Goal: Information Seeking & Learning: Learn about a topic

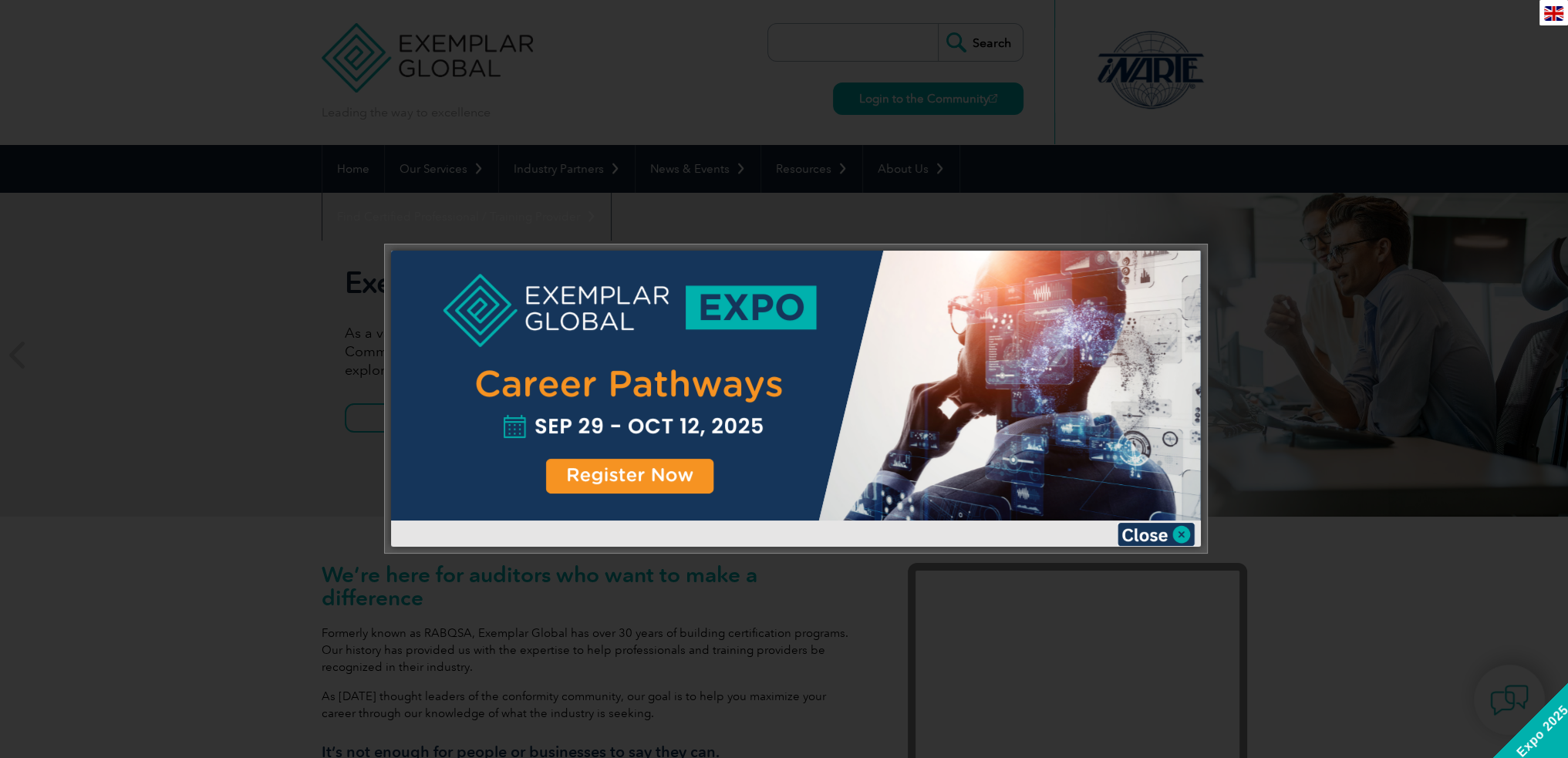
click at [1182, 538] on img at bounding box center [1156, 535] width 77 height 24
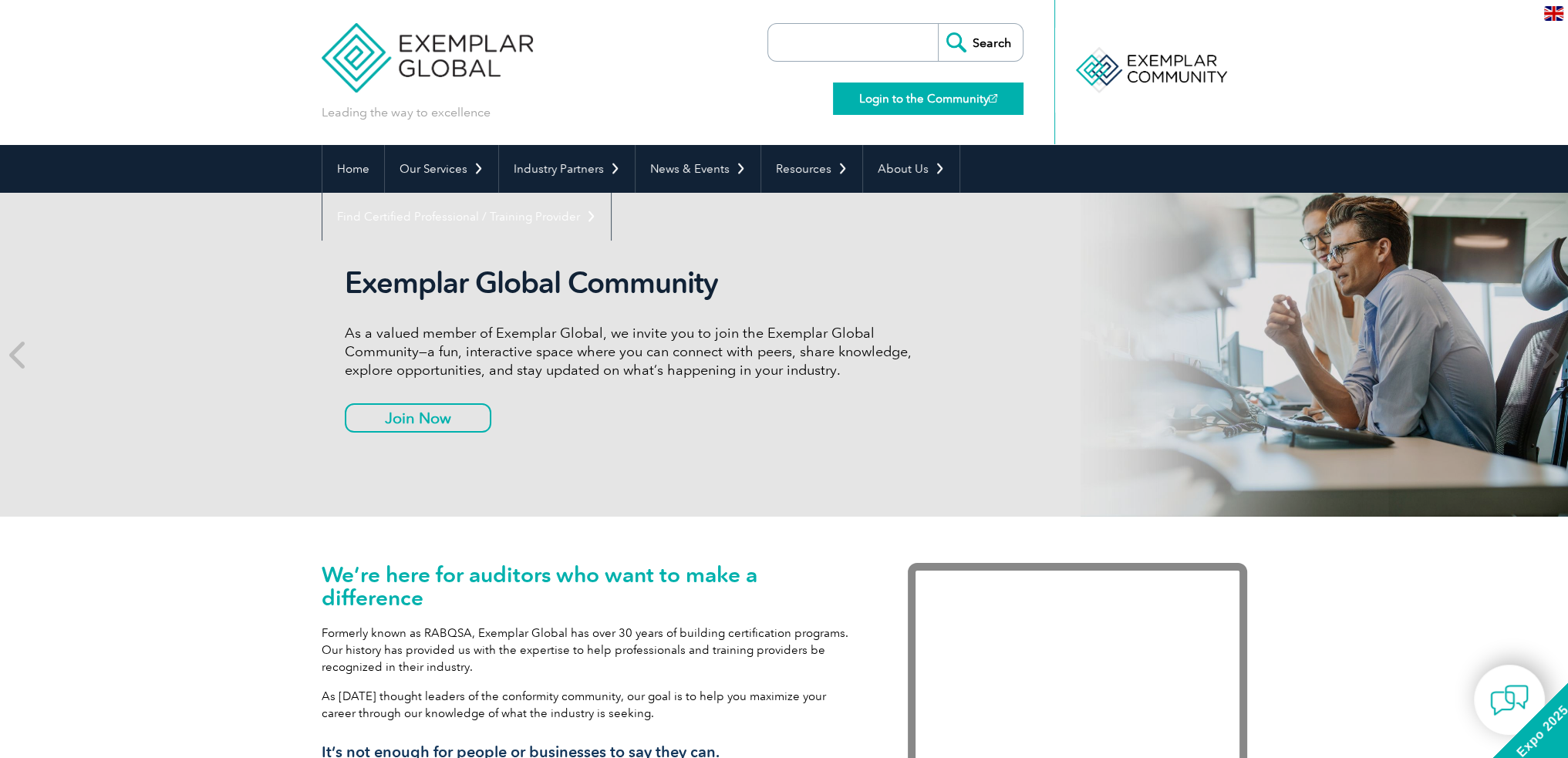
click at [941, 98] on link "Login to the Community" at bounding box center [928, 98] width 191 height 32
click at [359, 170] on link "Home" at bounding box center [353, 169] width 62 height 48
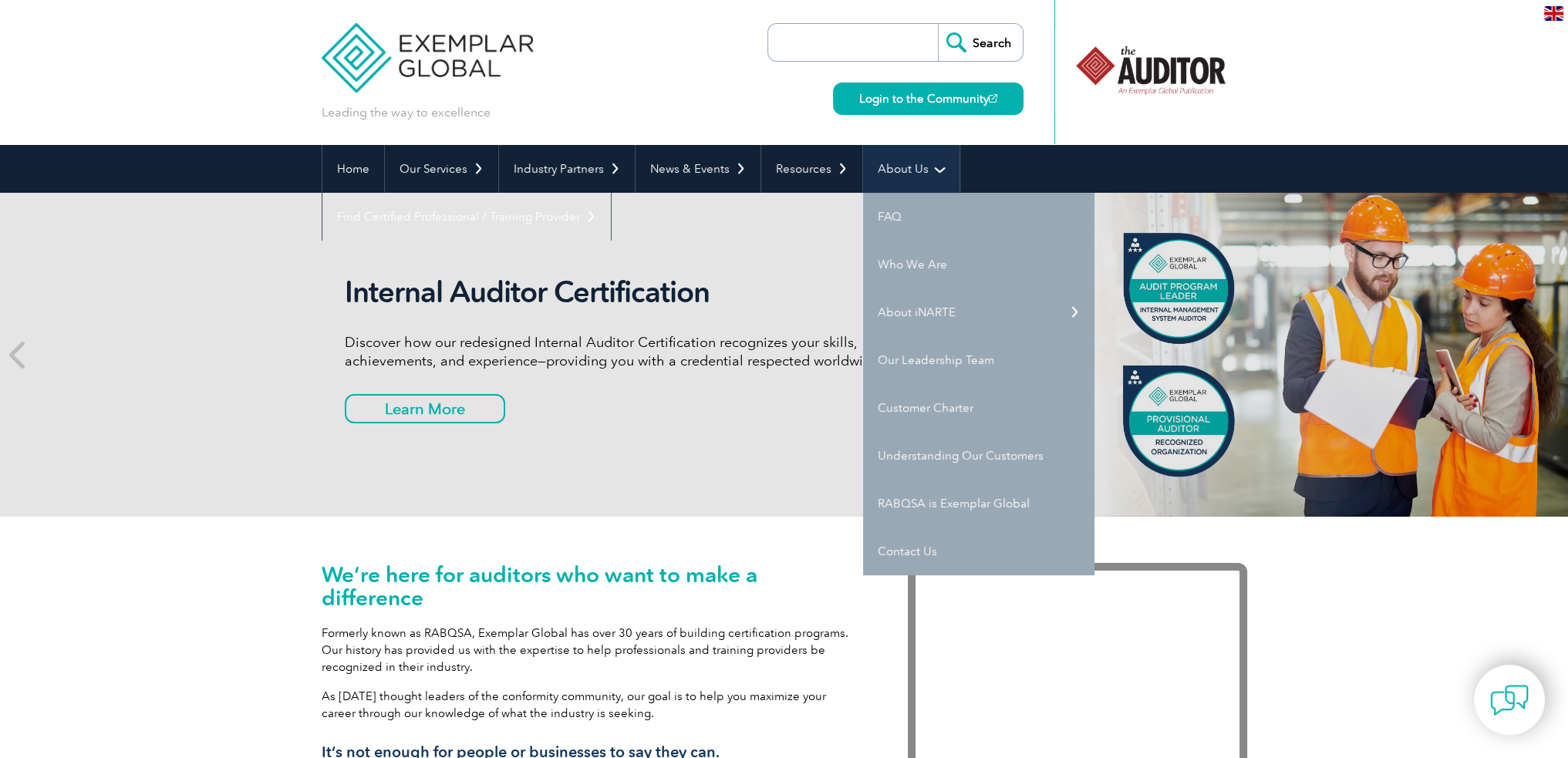
click at [915, 166] on link "About Us" at bounding box center [911, 169] width 96 height 48
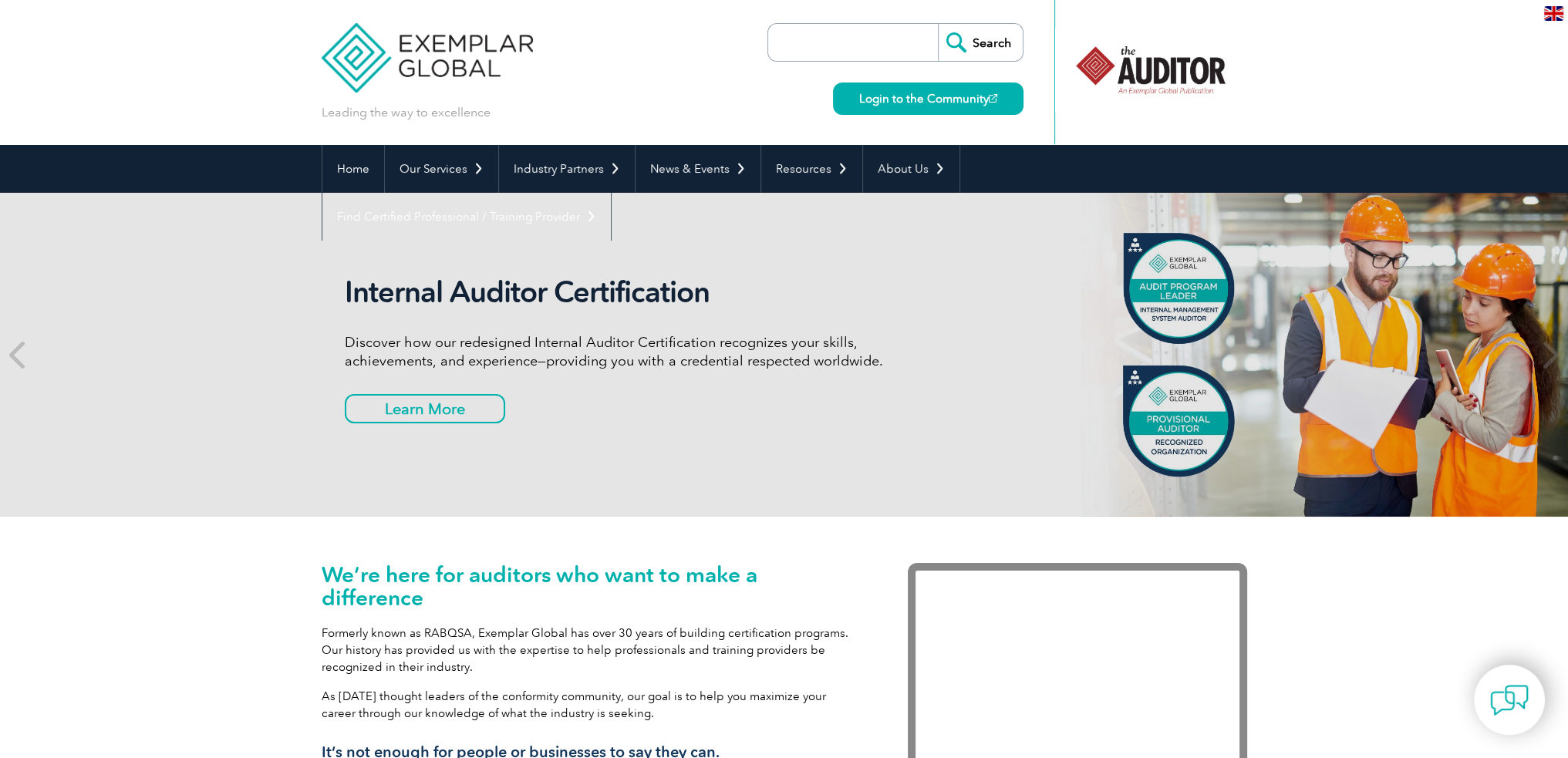
click at [794, 49] on input "search" at bounding box center [856, 42] width 162 height 37
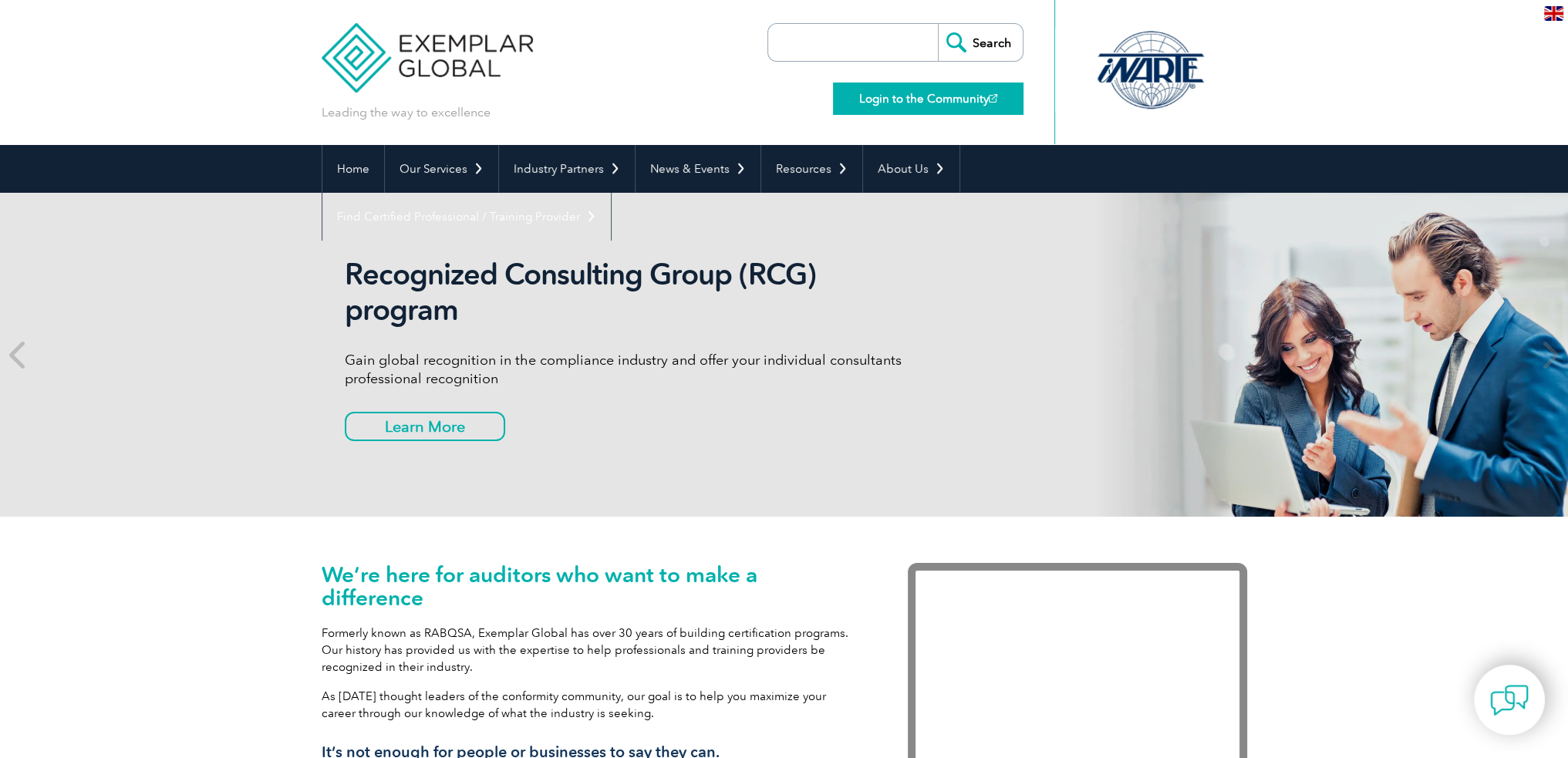
type input "Exemplar Global Online Expo"
click at [957, 35] on input "Search" at bounding box center [980, 42] width 85 height 37
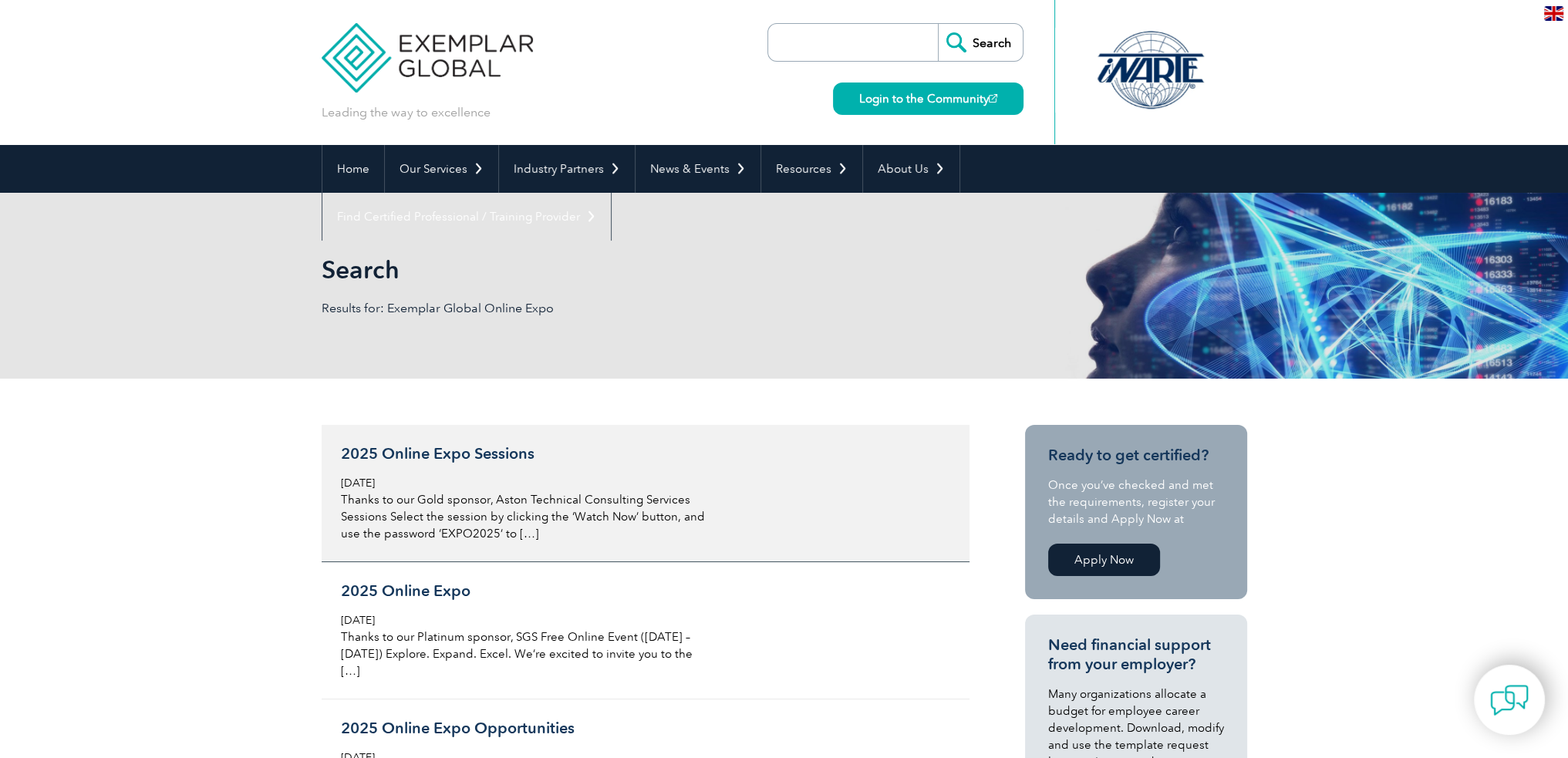
click at [438, 453] on h3 "2025 Online Expo Sessions" at bounding box center [524, 454] width 366 height 20
click at [461, 454] on h3 "2025 Online Expo Sessions" at bounding box center [524, 454] width 366 height 20
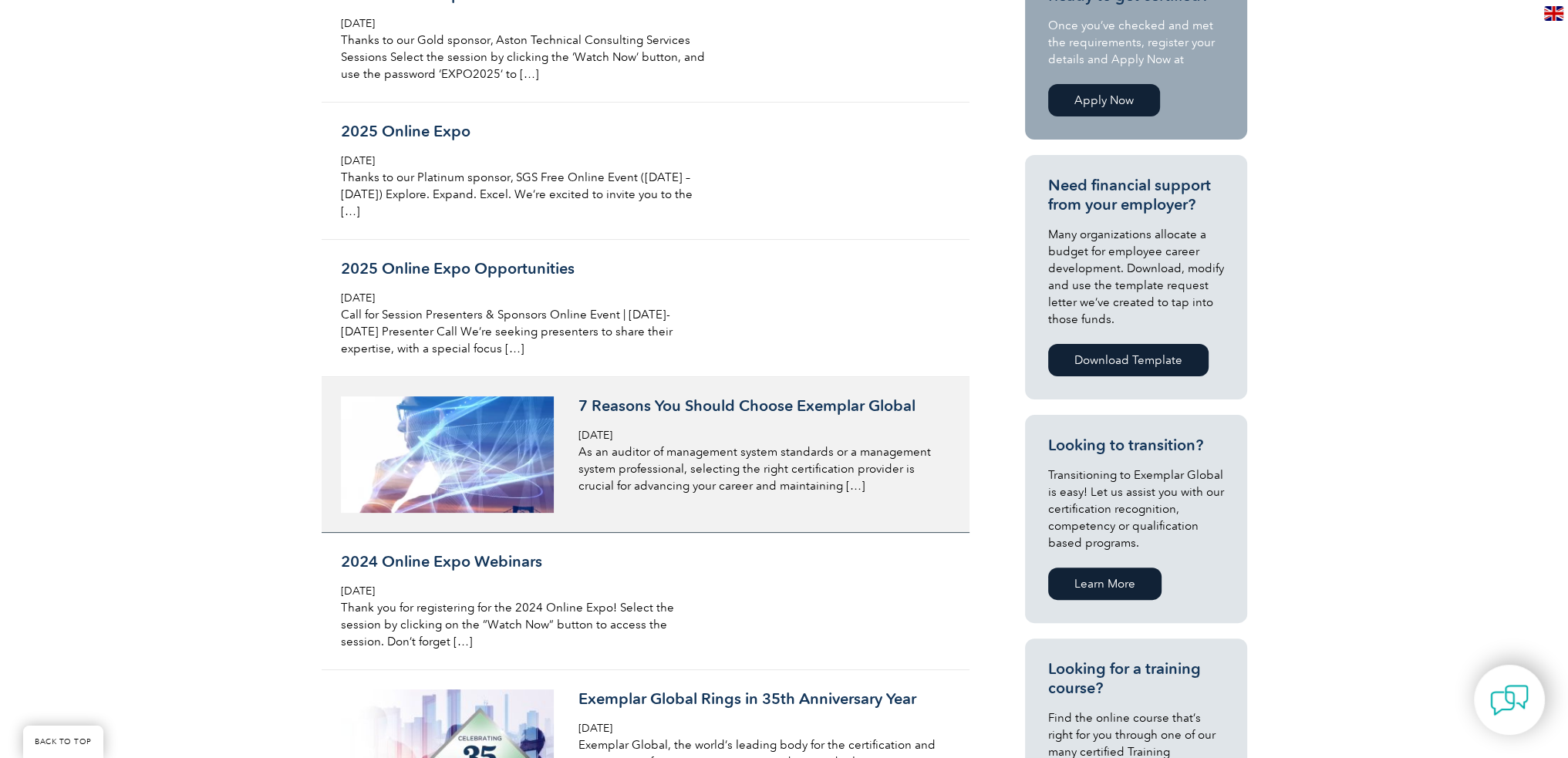
scroll to position [540, 0]
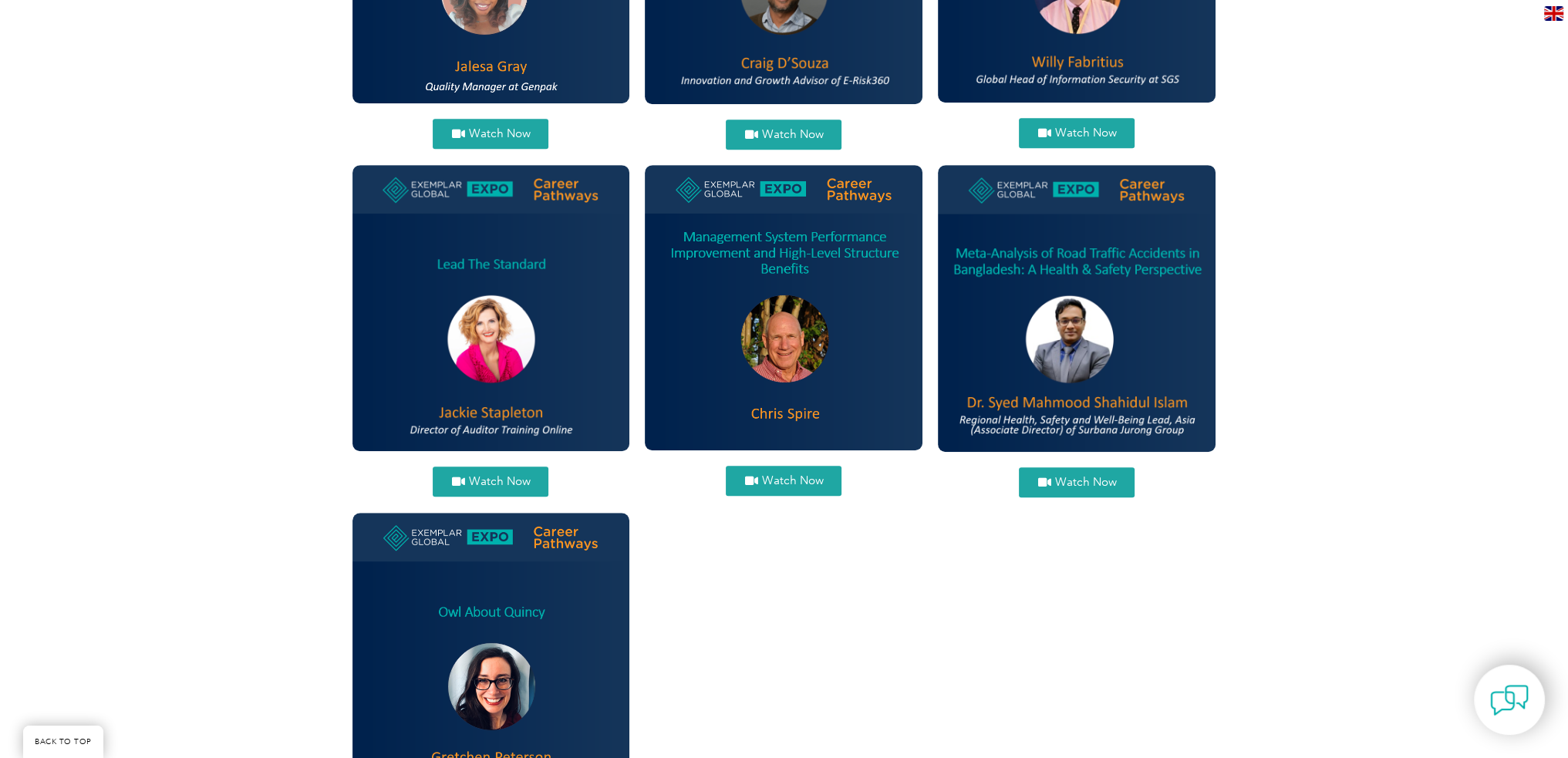
scroll to position [1003, 0]
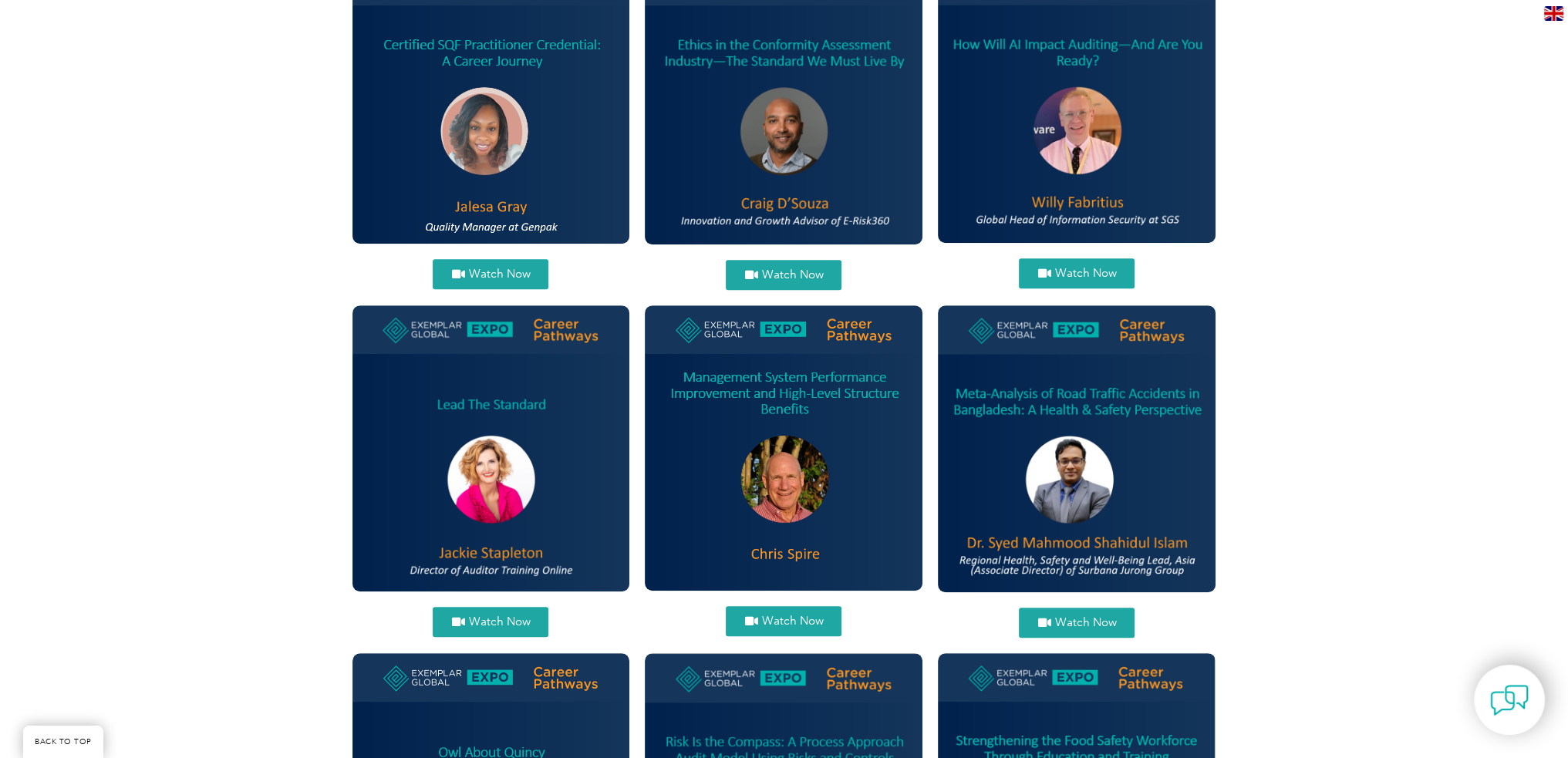
click at [792, 393] on img at bounding box center [784, 448] width 277 height 285
click at [769, 403] on img at bounding box center [784, 448] width 277 height 285
click at [784, 618] on span "Watch Now" at bounding box center [791, 621] width 62 height 12
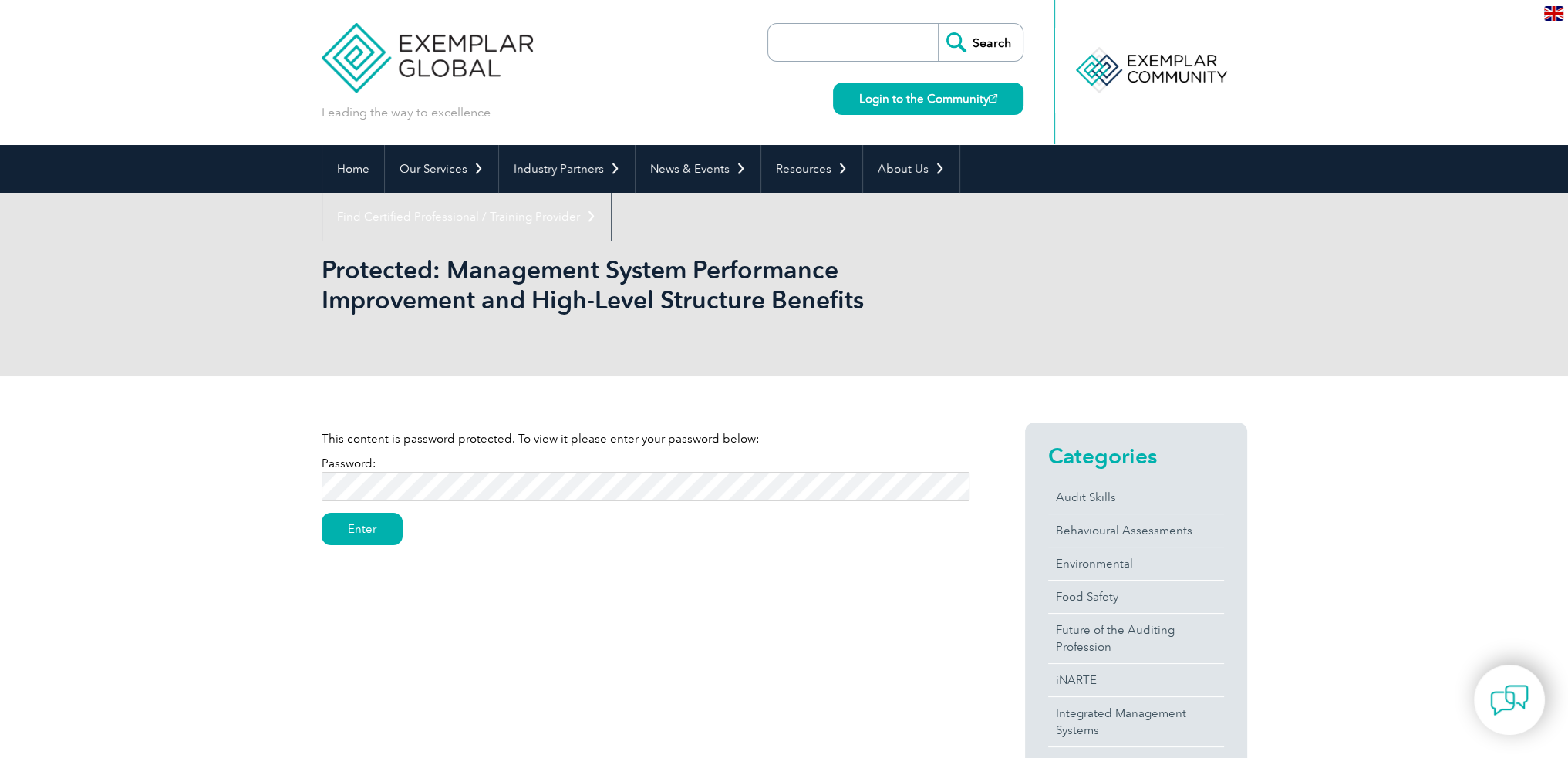
scroll to position [154, 0]
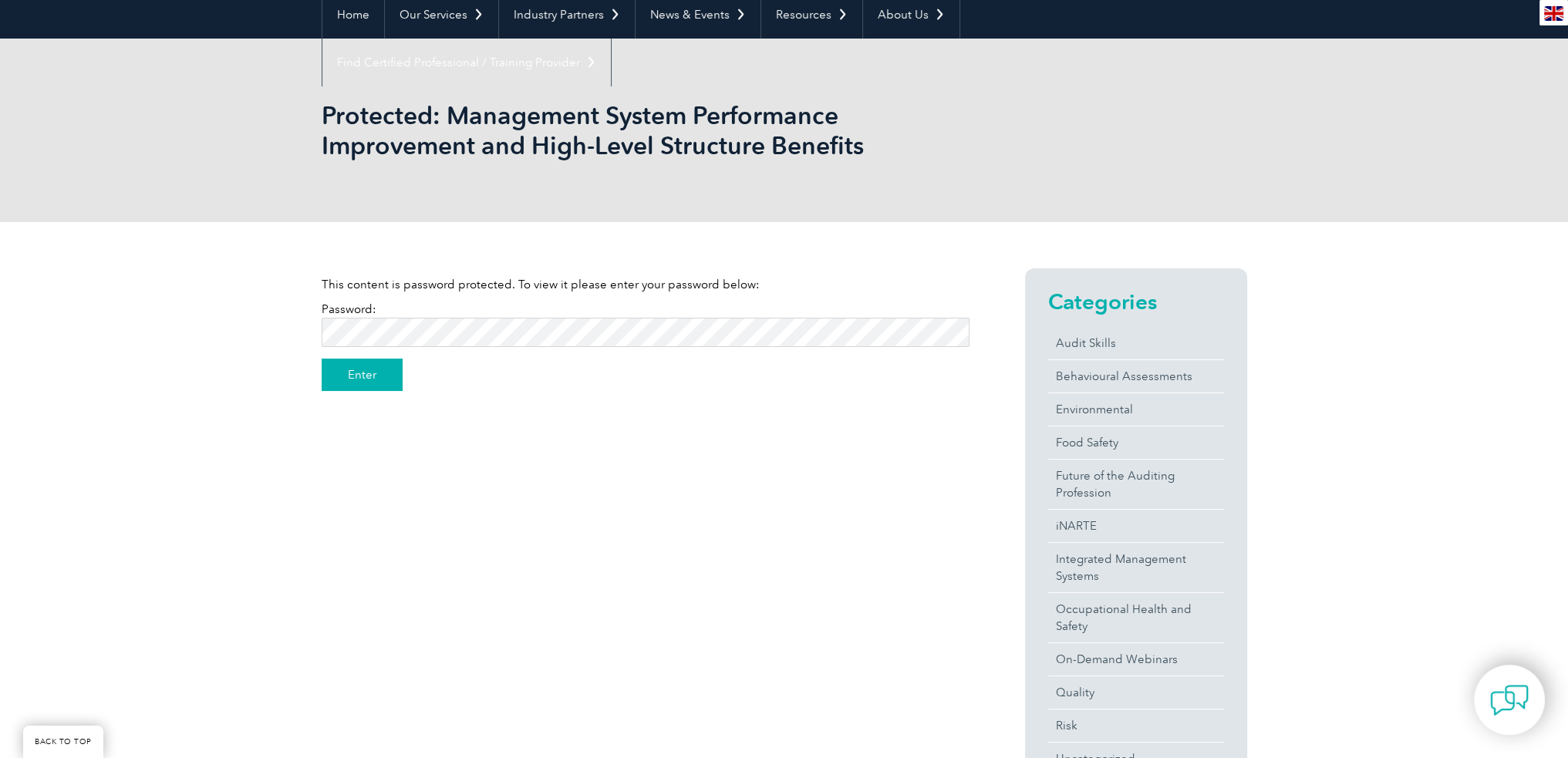
click at [360, 372] on input "Enter" at bounding box center [362, 375] width 81 height 32
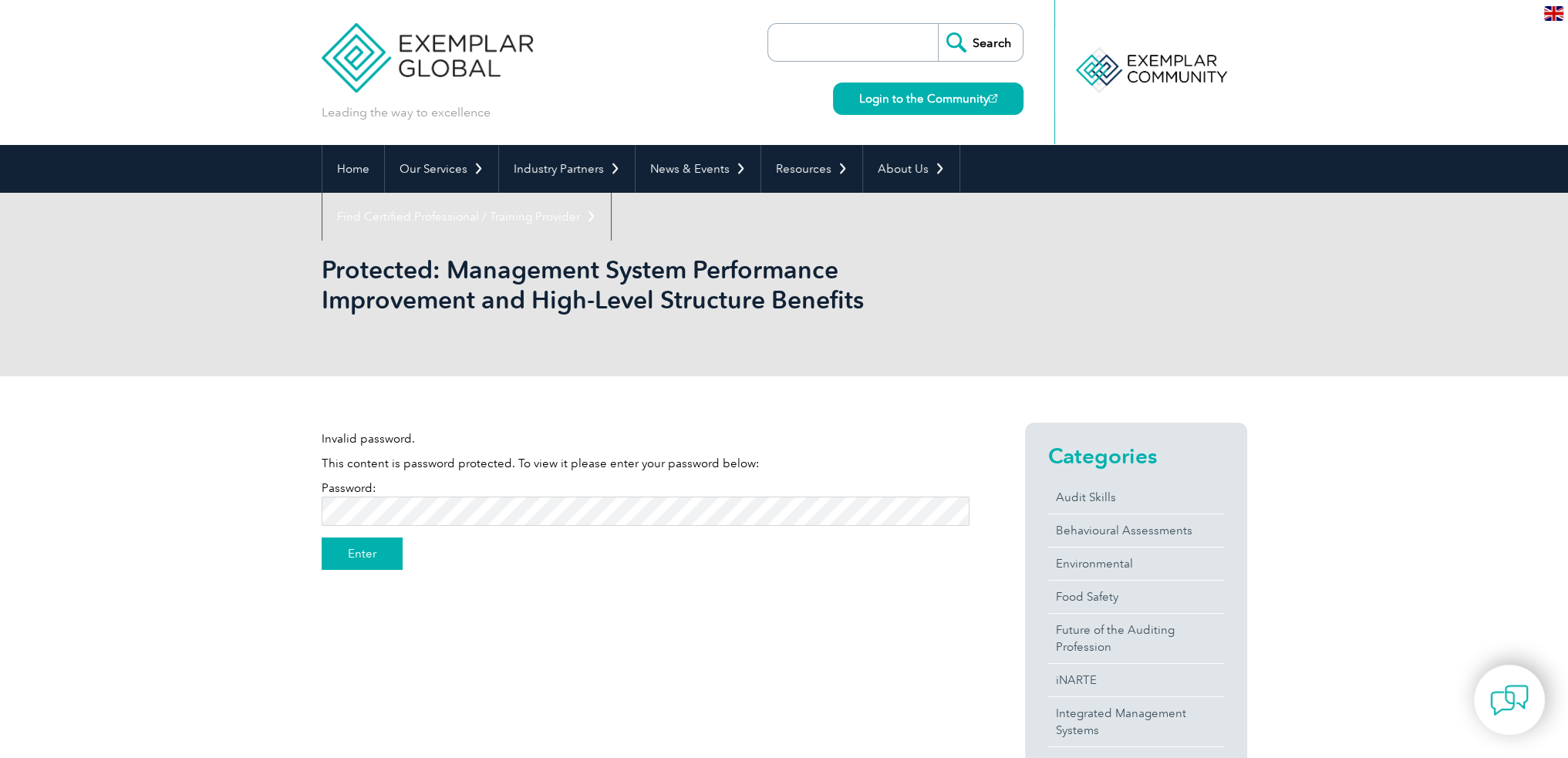
click at [386, 552] on input "Enter" at bounding box center [362, 554] width 81 height 32
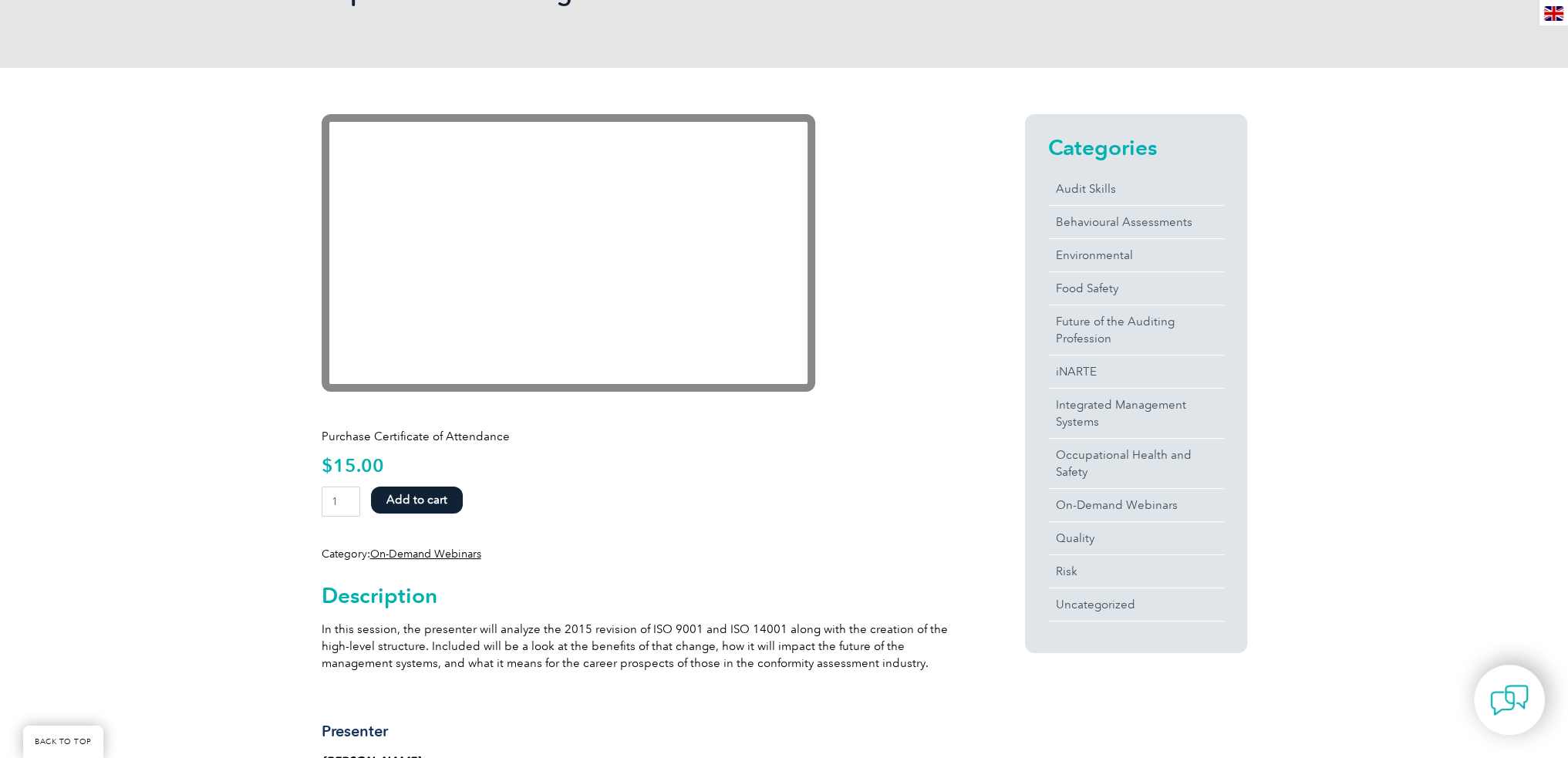
scroll to position [154, 0]
